Goal: Task Accomplishment & Management: Manage account settings

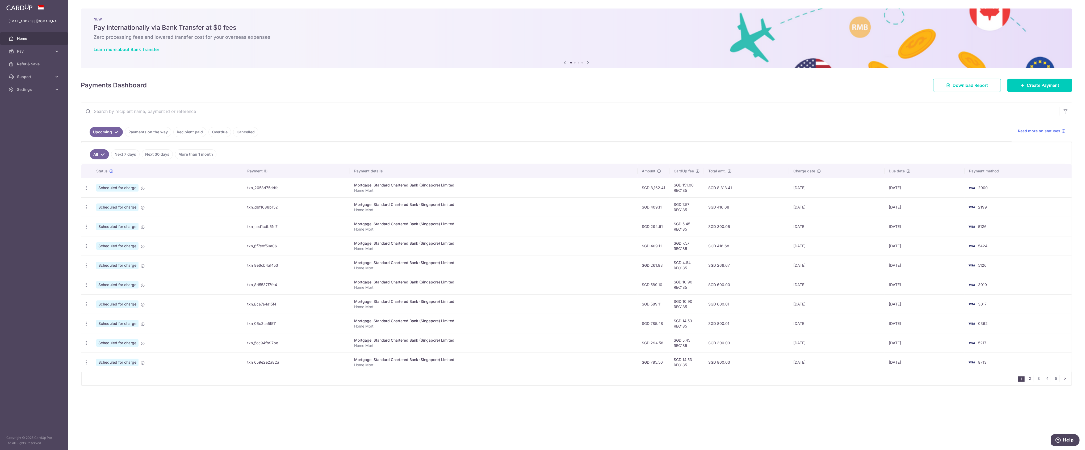
click at [1030, 381] on link "2" at bounding box center [1030, 379] width 6 height 6
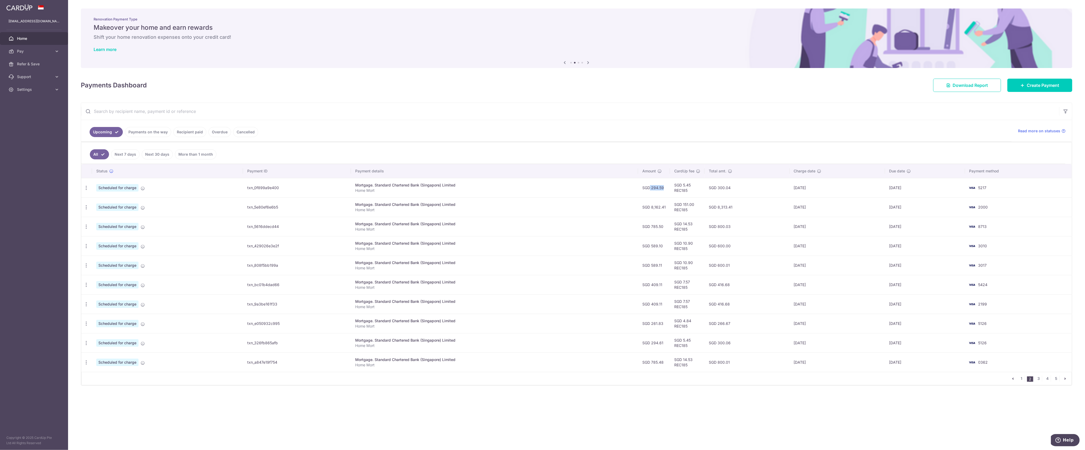
drag, startPoint x: 644, startPoint y: 191, endPoint x: 661, endPoint y: 191, distance: 16.2
click at [661, 191] on td "SGD 294.59" at bounding box center [654, 187] width 32 height 19
click at [819, 193] on td "[DATE]" at bounding box center [836, 187] width 95 height 19
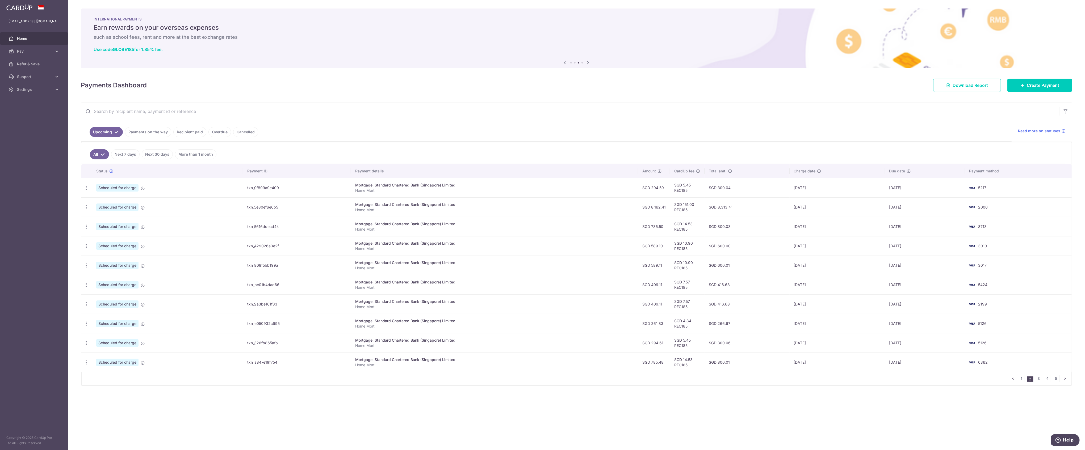
drag, startPoint x: 815, startPoint y: 191, endPoint x: 606, endPoint y: 197, distance: 210.1
click at [606, 197] on tr "Update payment Cancel payment Scheduled for charge txn_0f899a9e400 Mortgage. St…" at bounding box center [576, 187] width 990 height 19
drag, startPoint x: 364, startPoint y: 329, endPoint x: 241, endPoint y: 327, distance: 122.5
click at [241, 327] on tr "Update payment Cancel payment Scheduled for charge txn_e050932c995 Mortgage. St…" at bounding box center [576, 323] width 990 height 19
drag, startPoint x: 999, startPoint y: 189, endPoint x: 975, endPoint y: 196, distance: 24.1
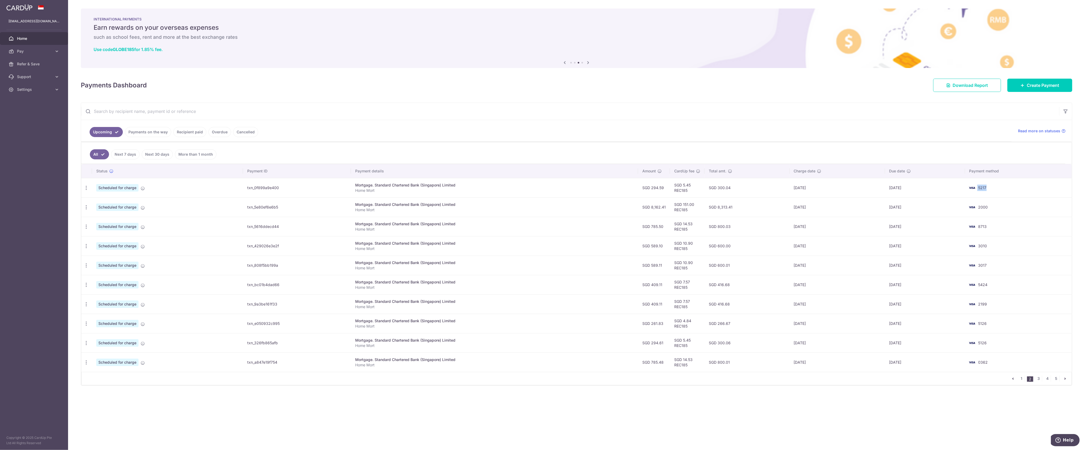
click at [973, 189] on td "5217" at bounding box center [1018, 187] width 107 height 19
click at [1021, 381] on link "1" at bounding box center [1021, 379] width 6 height 6
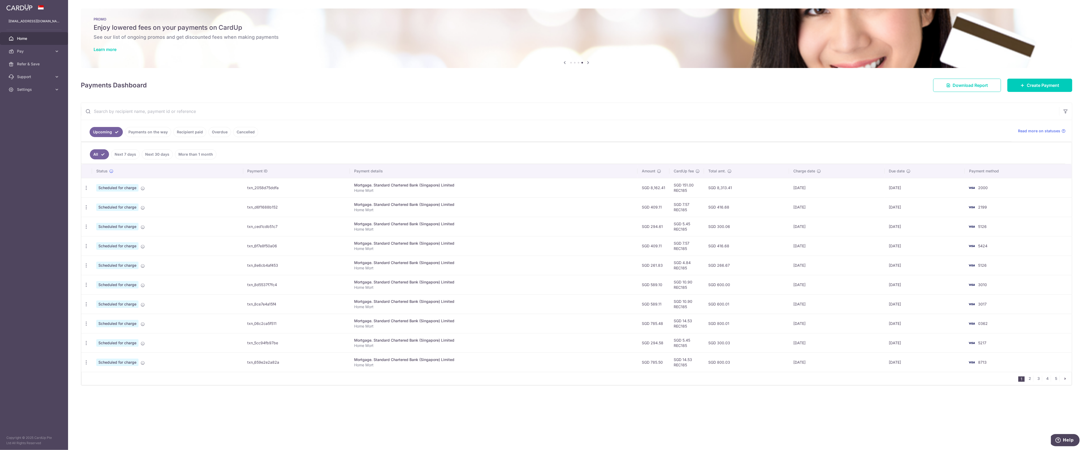
drag, startPoint x: 335, startPoint y: 230, endPoint x: 918, endPoint y: 229, distance: 582.6
click at [918, 229] on tr "Update payment Cancel payment Scheduled for charge txn_ced1cdb51c7 Mortgage. St…" at bounding box center [576, 226] width 990 height 19
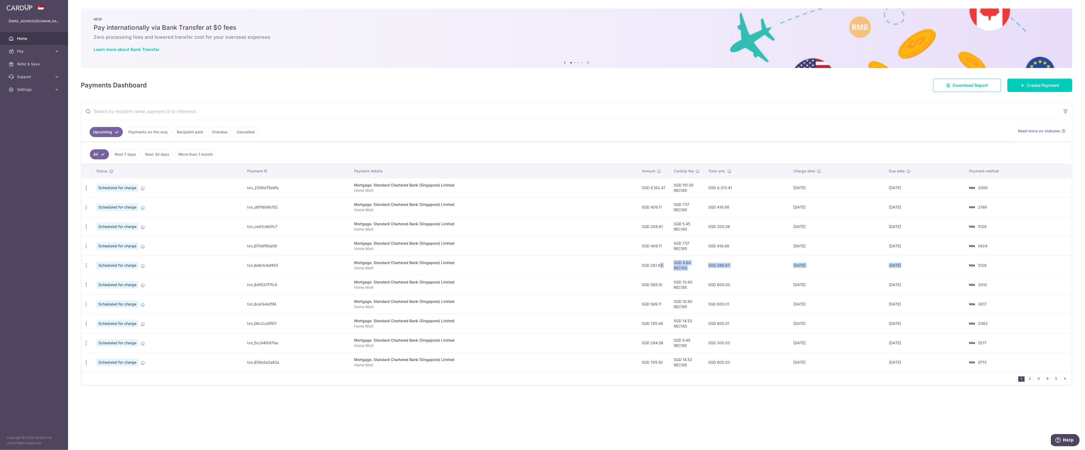
drag, startPoint x: 657, startPoint y: 268, endPoint x: 974, endPoint y: 275, distance: 316.9
click at [974, 275] on tr "Update payment Cancel payment Scheduled for charge txn_8e6cb4af453 Mortgage. St…" at bounding box center [576, 265] width 990 height 19
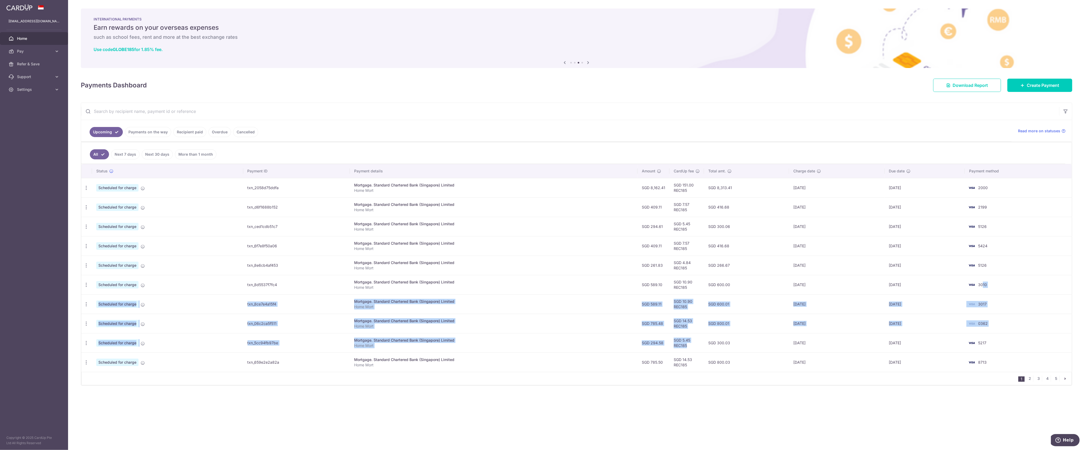
drag, startPoint x: 986, startPoint y: 289, endPoint x: 696, endPoint y: 348, distance: 295.1
click at [696, 348] on tbody "Update payment Cancel payment Scheduled for charge txn_2058d75ddfa Mortgage. St…" at bounding box center [576, 275] width 990 height 194
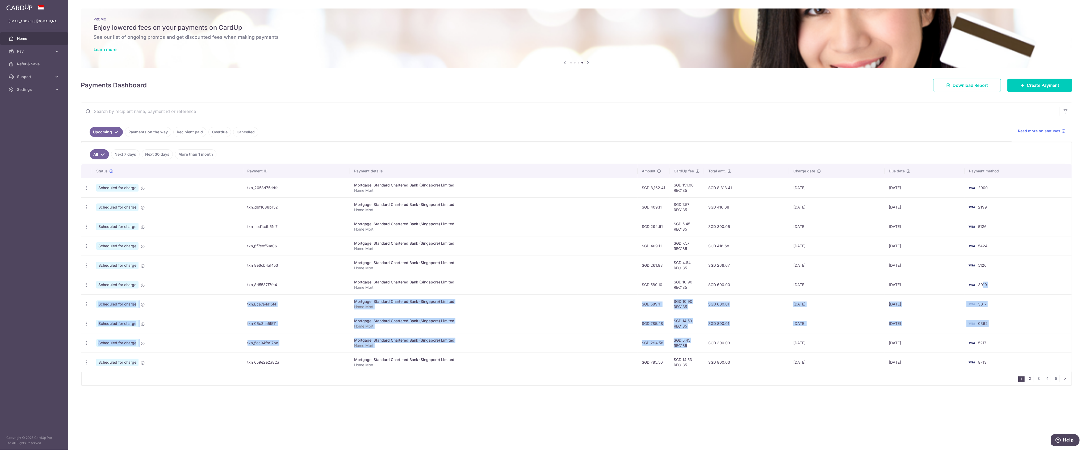
click at [1031, 382] on link "2" at bounding box center [1030, 379] width 6 height 6
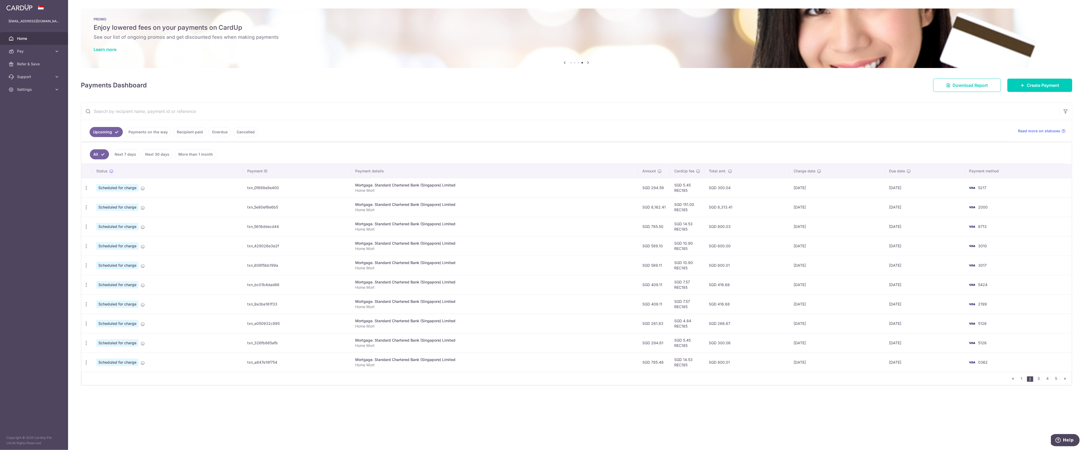
drag, startPoint x: 690, startPoint y: 186, endPoint x: 894, endPoint y: 190, distance: 204.4
click at [894, 190] on tr "Update payment Cancel payment Scheduled for charge txn_0f899a9e400 Mortgage. St…" at bounding box center [576, 187] width 990 height 19
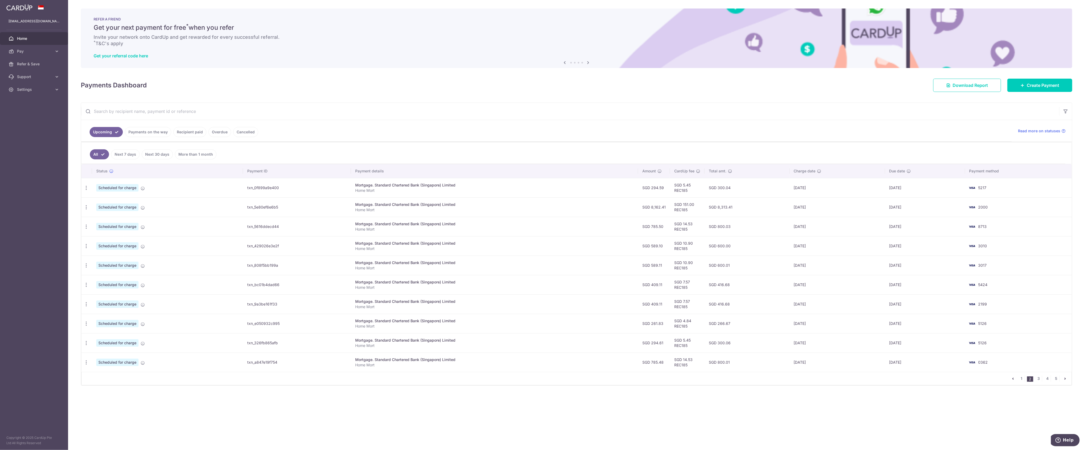
drag, startPoint x: 699, startPoint y: 347, endPoint x: 665, endPoint y: 333, distance: 36.7
click at [665, 333] on tbody "Update payment Cancel payment Scheduled for charge txn_0f899a9e400 Mortgage. St…" at bounding box center [576, 275] width 990 height 194
click at [612, 329] on p "Home Mort" at bounding box center [494, 326] width 279 height 5
click at [1020, 380] on link "1" at bounding box center [1021, 379] width 6 height 6
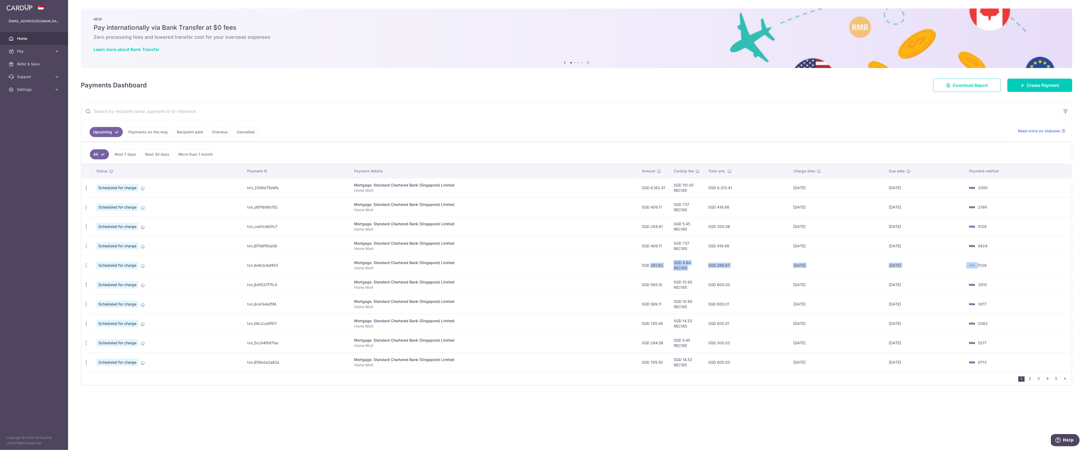
drag, startPoint x: 647, startPoint y: 271, endPoint x: 982, endPoint y: 274, distance: 335.2
click at [982, 274] on tr "Update payment Cancel payment Scheduled for charge txn_8e6cb4af453 Mortgage. St…" at bounding box center [576, 265] width 990 height 19
click at [983, 271] on td "5126" at bounding box center [1018, 265] width 107 height 19
click at [89, 191] on icon "button" at bounding box center [86, 188] width 6 height 6
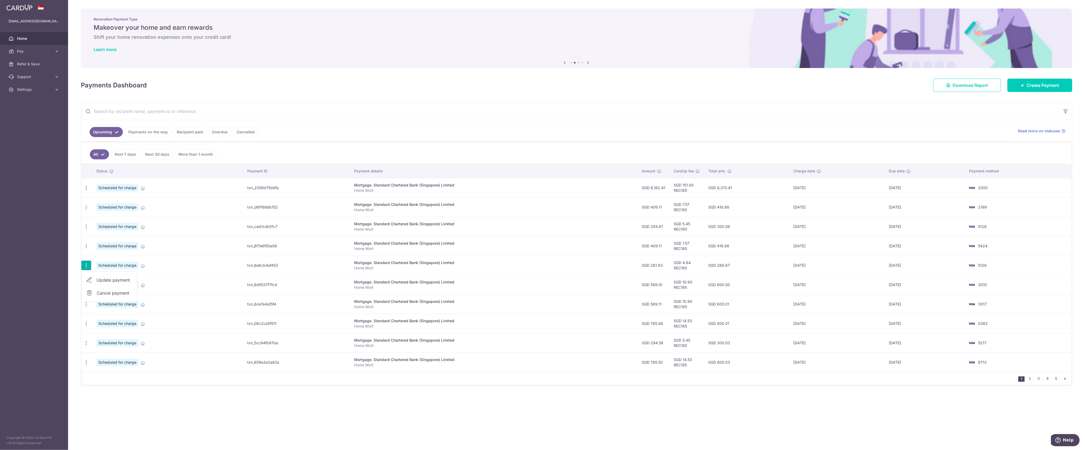
click at [105, 279] on span "Update payment" at bounding box center [114, 280] width 36 height 6
radio input "true"
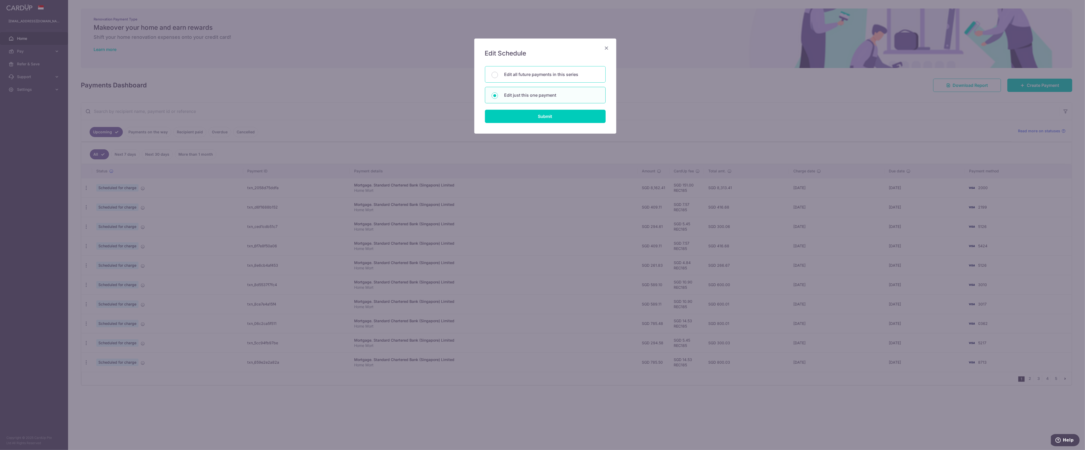
click at [515, 74] on p "Edit all future payments in this series" at bounding box center [551, 74] width 95 height 6
click at [498, 74] on input "Edit all future payments in this series" at bounding box center [494, 75] width 6 height 6
radio input "true"
click at [530, 113] on input "Submit" at bounding box center [545, 116] width 121 height 13
radio input "true"
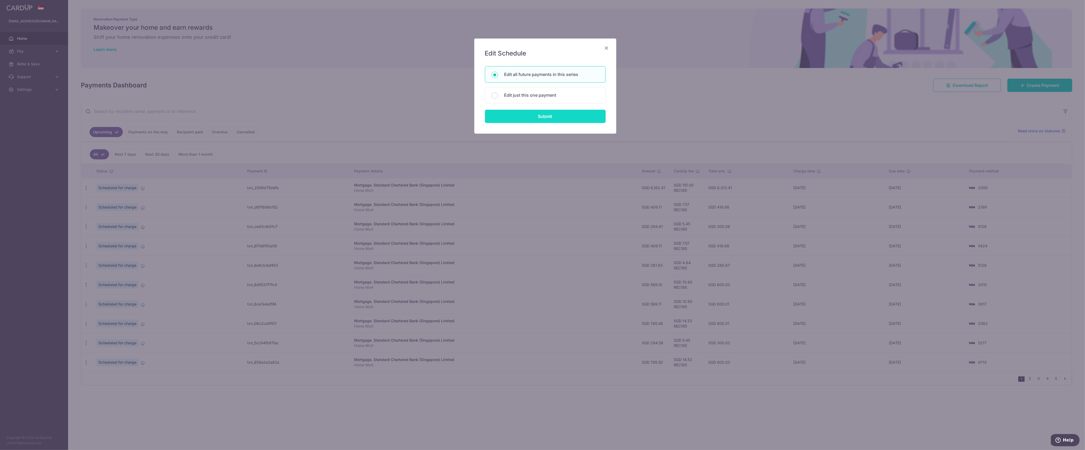
type input "261.83"
type input "Home Mort"
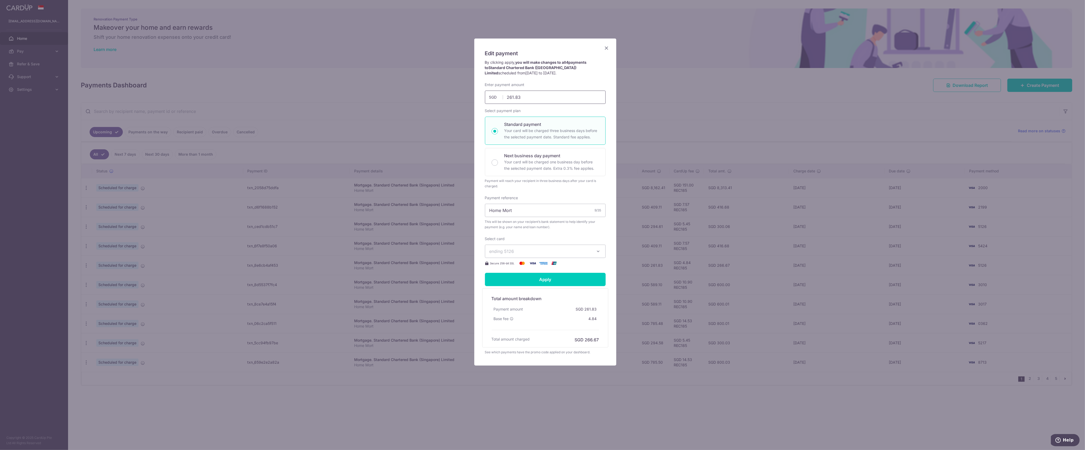
drag, startPoint x: 532, startPoint y: 99, endPoint x: 471, endPoint y: 99, distance: 60.9
click at [471, 99] on div "Edit payment By clicking apply, you will make changes to all 4 payments to Stan…" at bounding box center [542, 225] width 1085 height 450
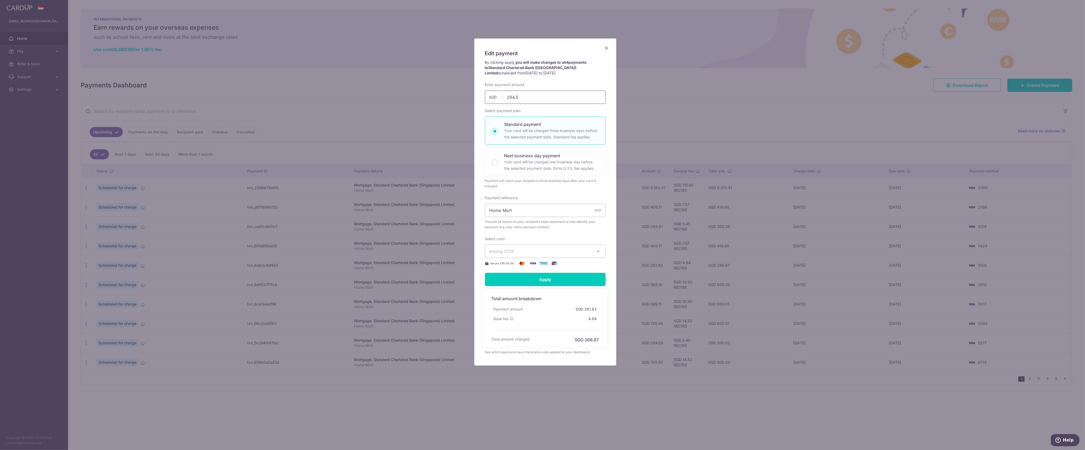
type input "294.58"
click at [530, 278] on input "Apply" at bounding box center [545, 279] width 121 height 13
type input "Successfully Applied"
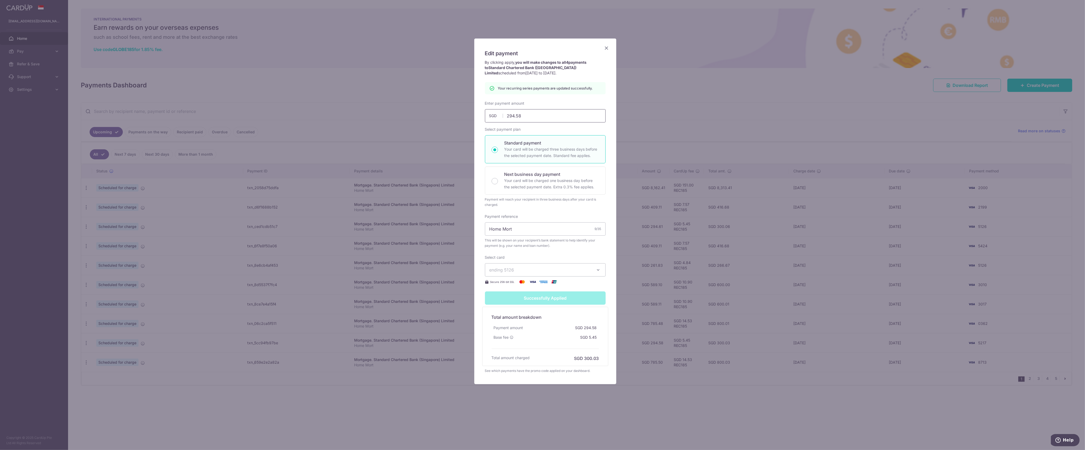
click at [519, 114] on input "294.58" at bounding box center [545, 115] width 121 height 13
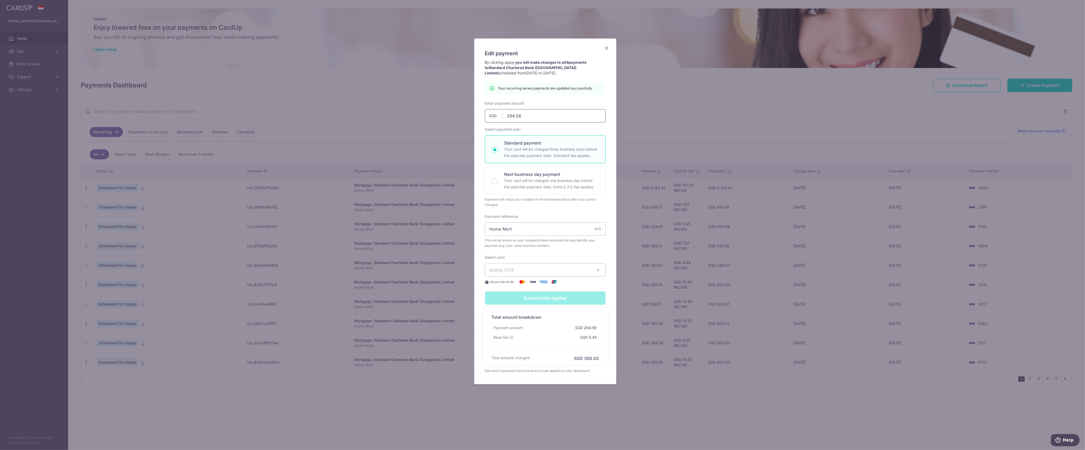
type input "294.57"
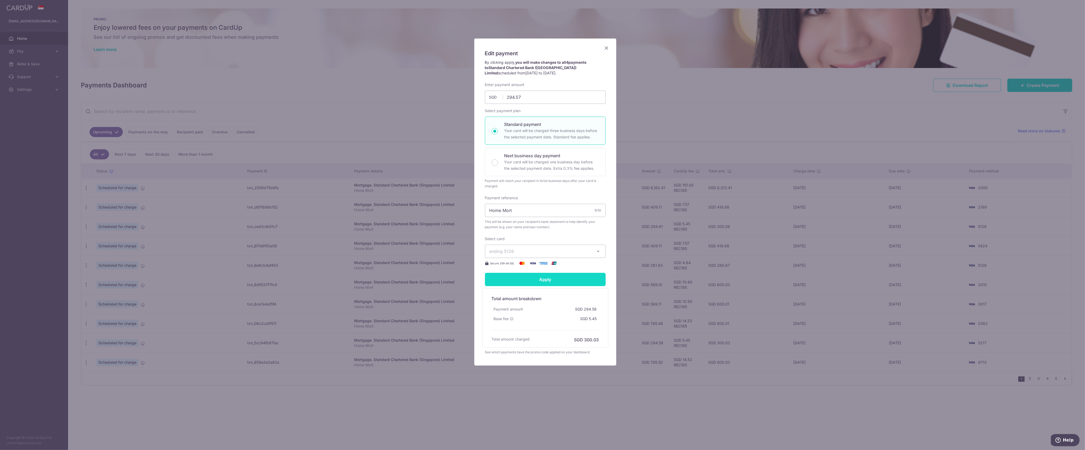
click at [549, 282] on input "Apply" at bounding box center [545, 279] width 121 height 13
type input "Successfully Applied"
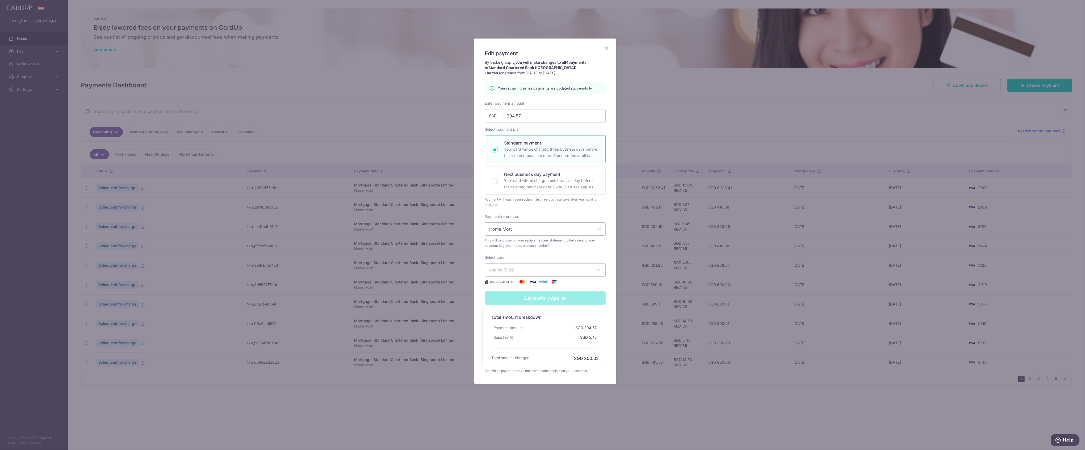
click at [608, 47] on icon "Close" at bounding box center [606, 48] width 6 height 7
